Goal: Navigation & Orientation: Find specific page/section

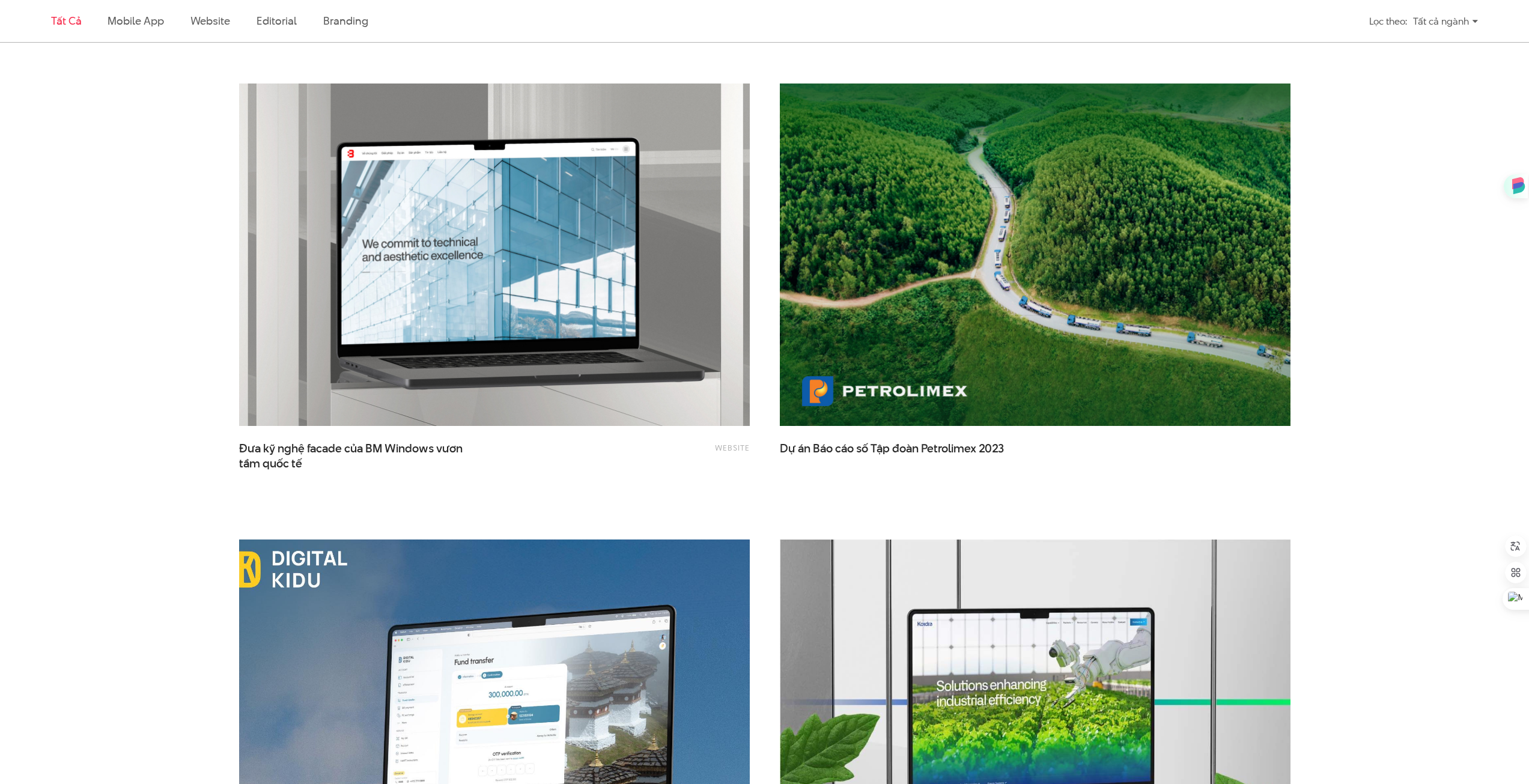
scroll to position [2582, 0]
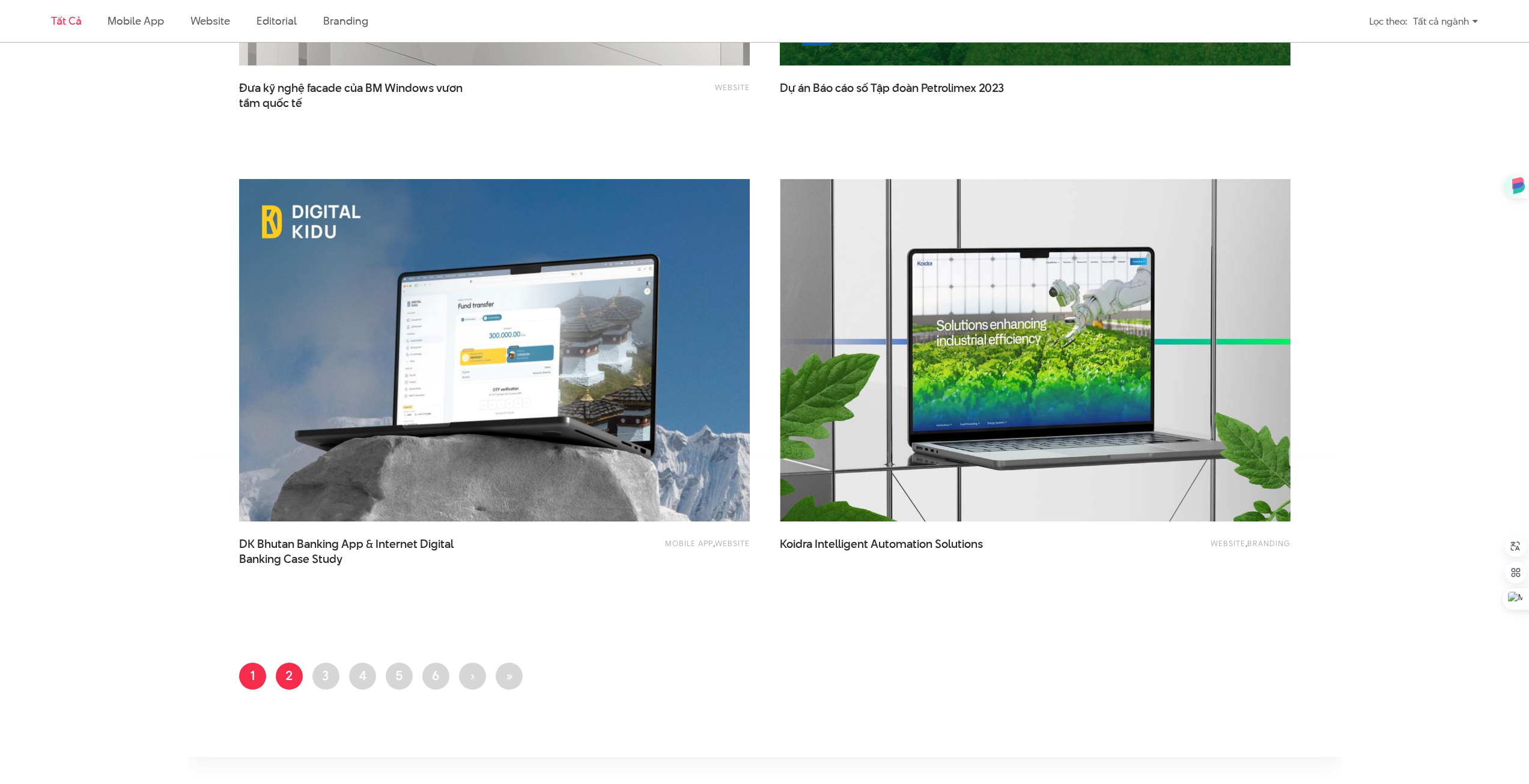
click at [288, 678] on link "Trang 2" at bounding box center [289, 676] width 27 height 27
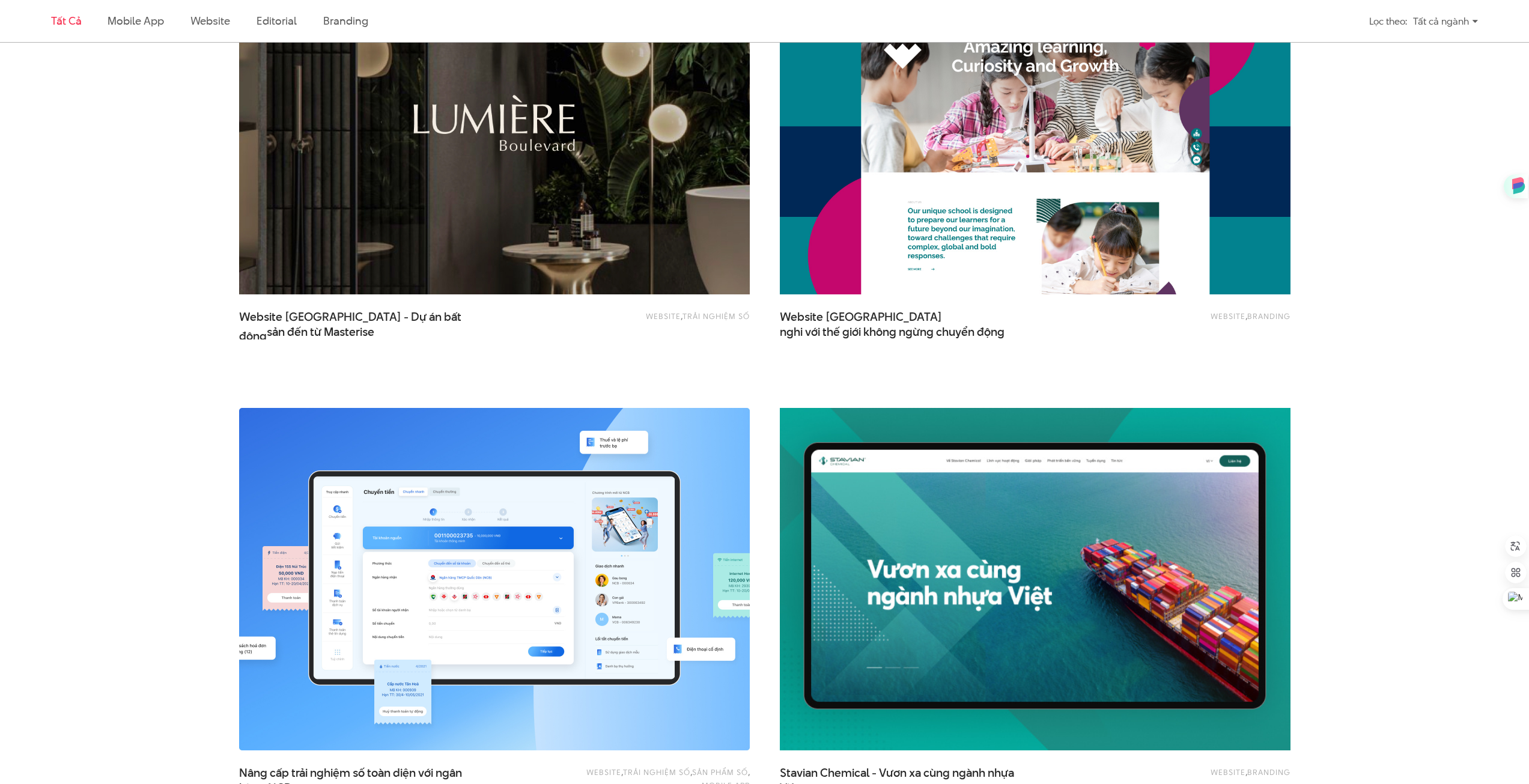
scroll to position [1381, 0]
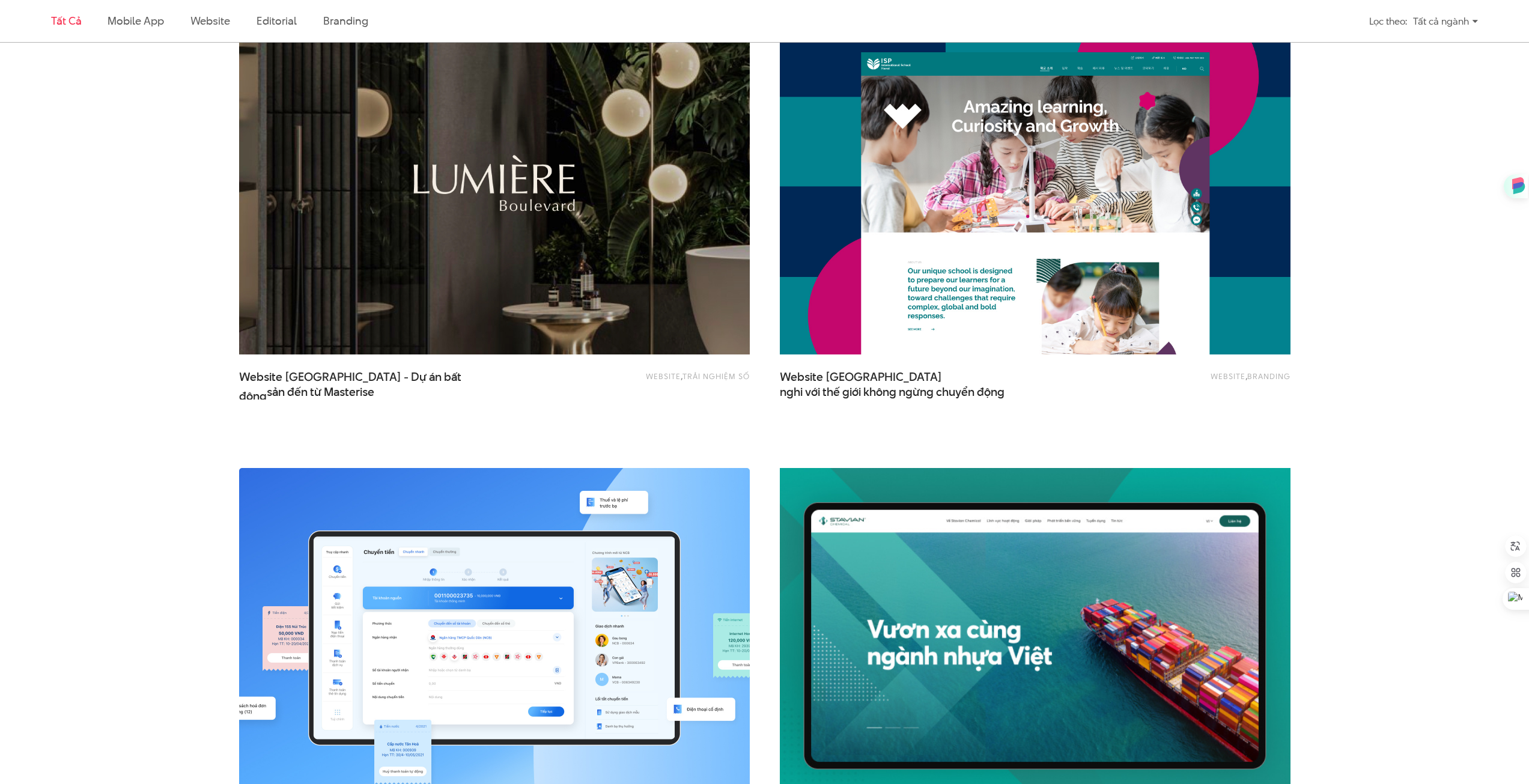
click at [762, 418] on div "Website , Trải nghiệm số Website [GEOGRAPHIC_DATA] - Dự án bất động sản…" at bounding box center [494, 225] width 540 height 457
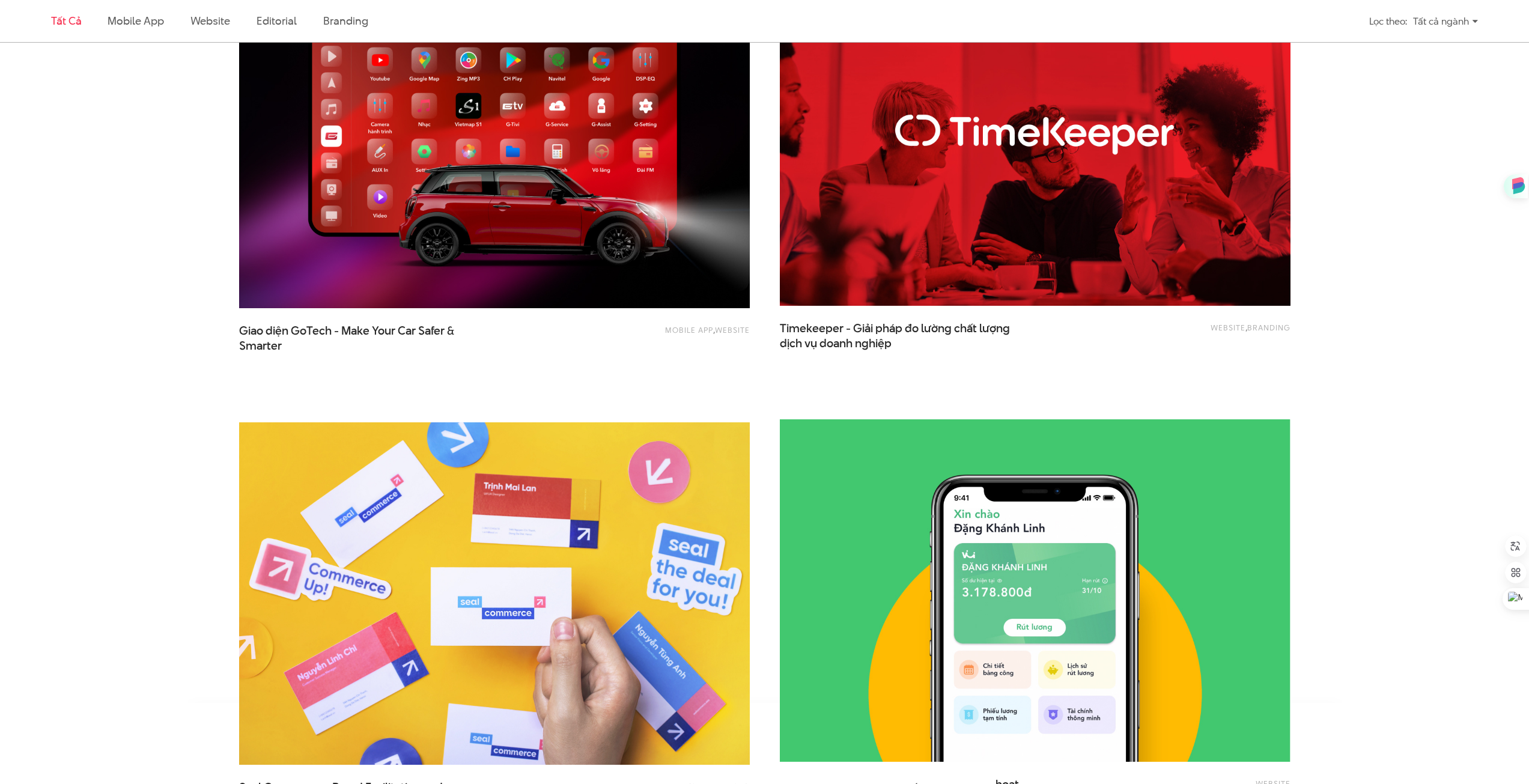
scroll to position [2642, 0]
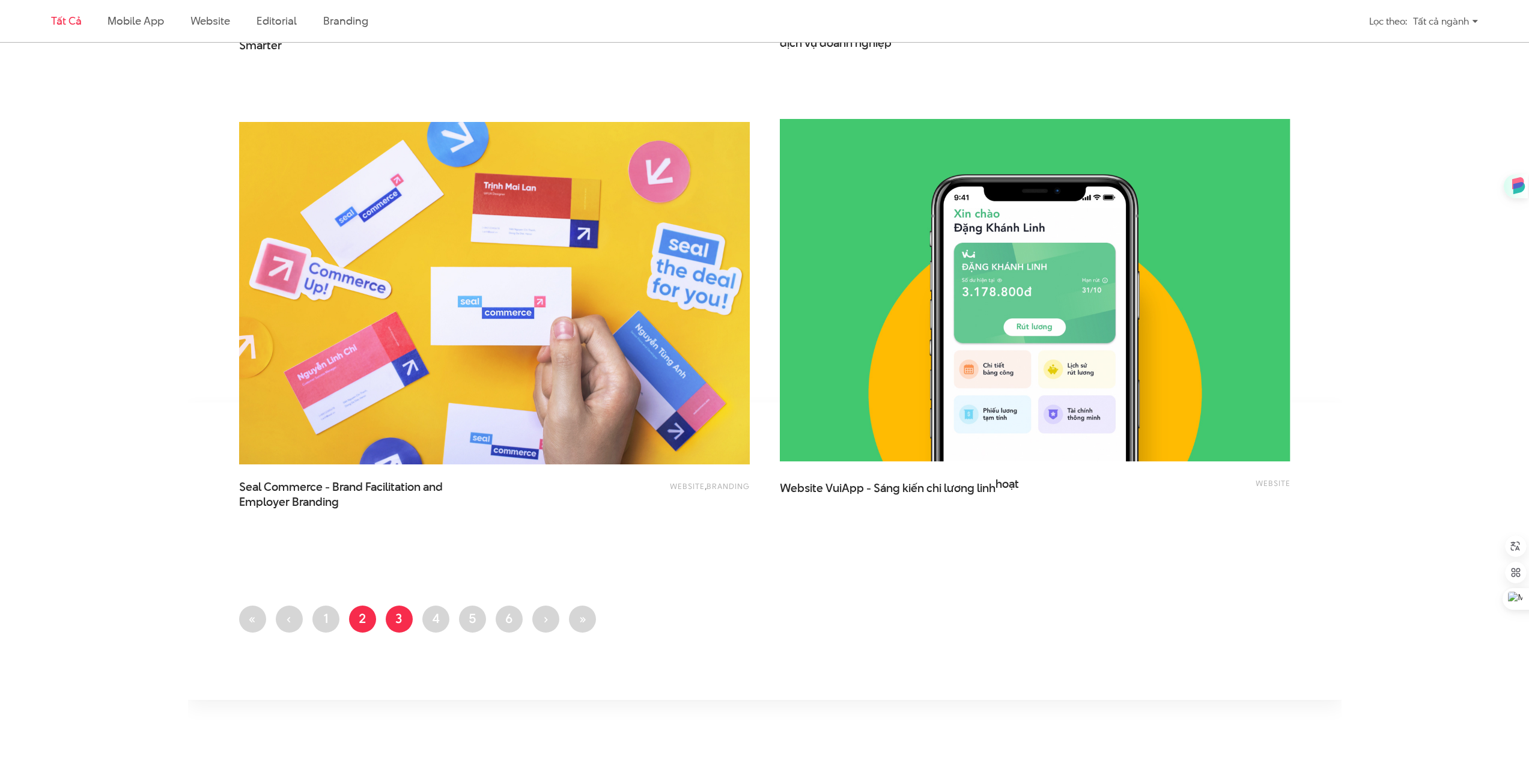
click at [399, 619] on link "Trang 3" at bounding box center [399, 619] width 27 height 27
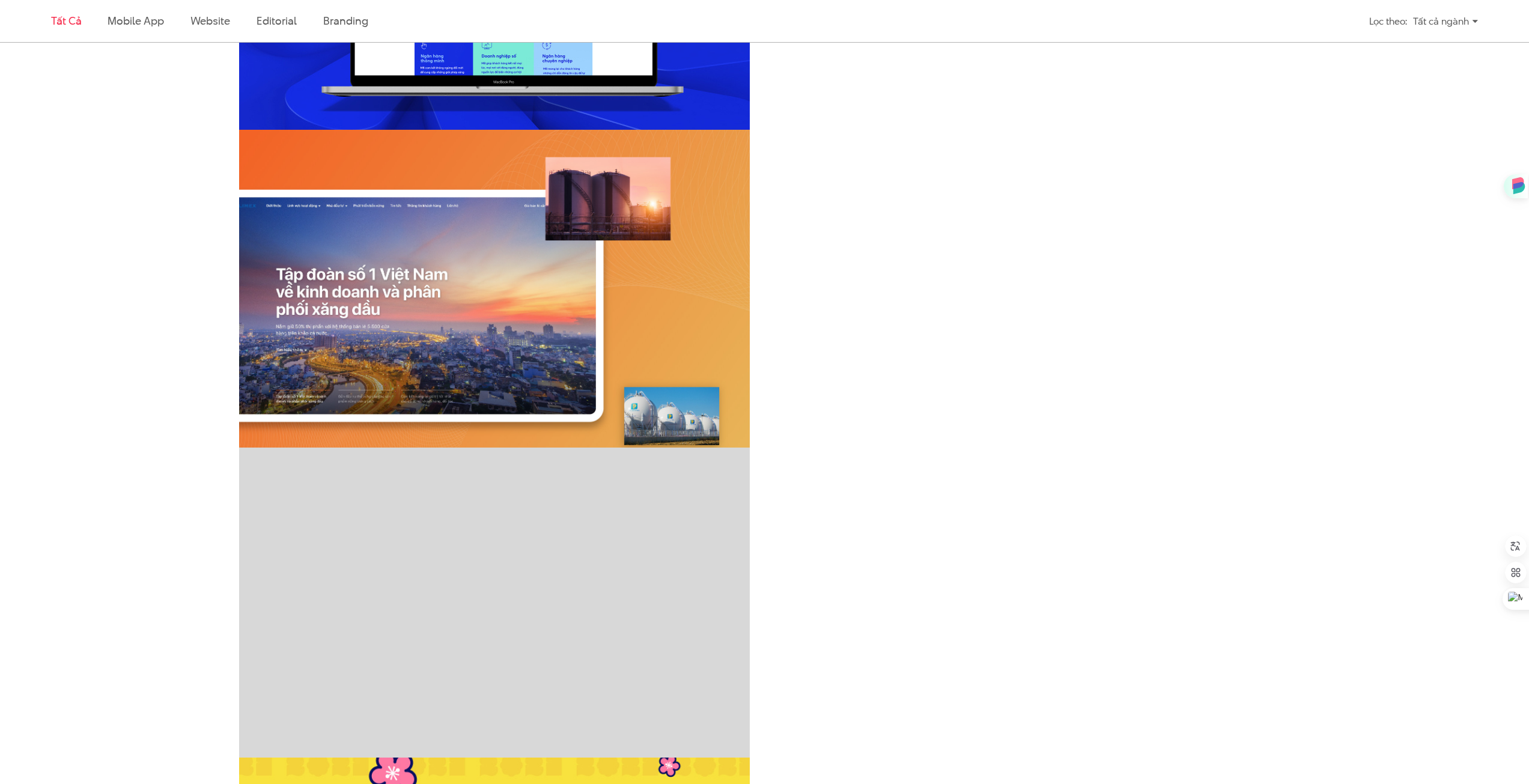
scroll to position [2042, 0]
